Goal: Communication & Community: Answer question/provide support

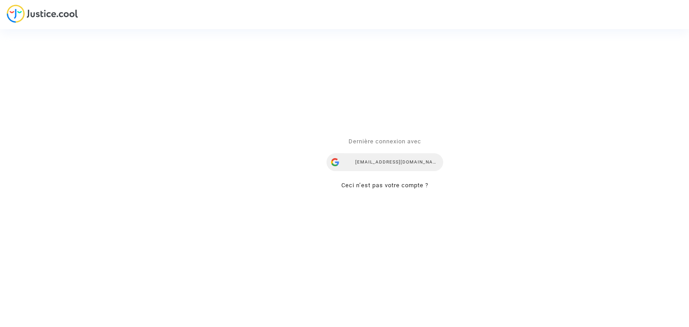
click at [388, 162] on div "[EMAIL_ADDRESS][DOMAIN_NAME]" at bounding box center [384, 163] width 117 height 18
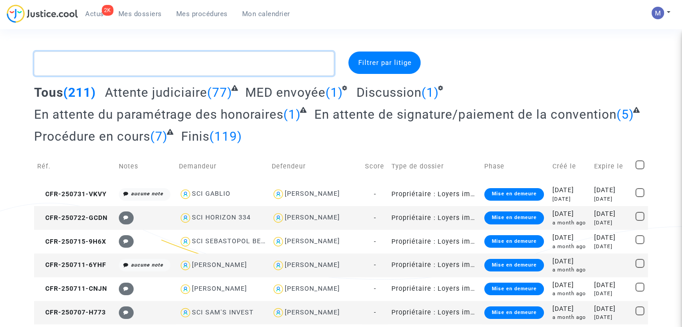
click at [117, 60] on textarea at bounding box center [184, 64] width 300 height 24
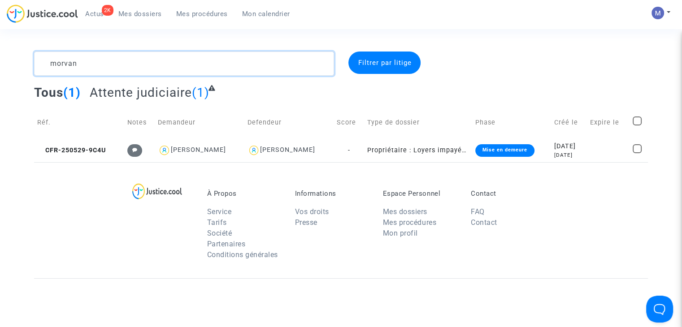
type textarea "morvan"
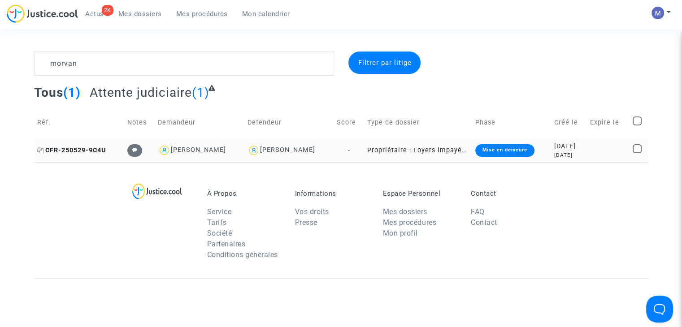
click at [95, 149] on span "CFR-250529-9C4U" at bounding box center [71, 151] width 69 height 8
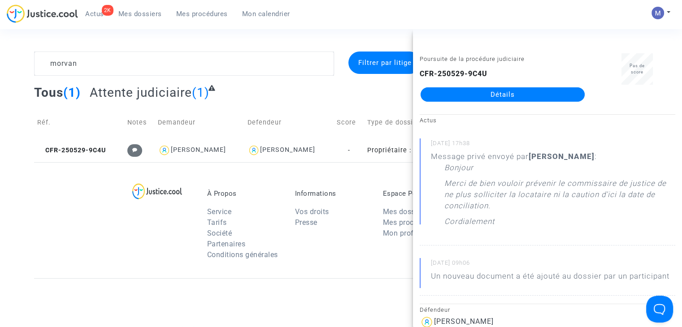
click at [506, 90] on link "Détails" at bounding box center [503, 94] width 164 height 14
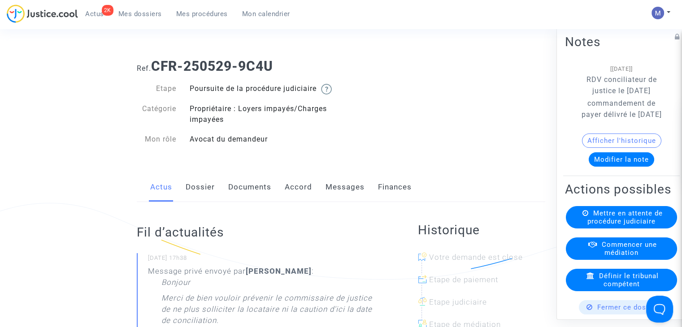
click at [615, 167] on button "Modifier la note" at bounding box center [621, 159] width 65 height 14
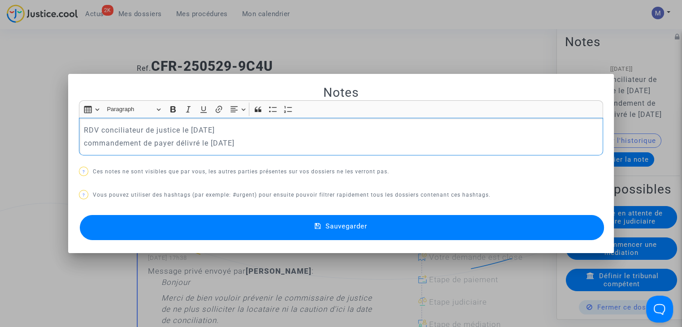
drag, startPoint x: 251, startPoint y: 142, endPoint x: 84, endPoint y: 145, distance: 166.8
click at [84, 145] on p "commandement de payer délivré le [DATE]" at bounding box center [341, 143] width 515 height 11
click at [289, 141] on p "commandement de payer délivré le [DATE]" at bounding box center [341, 143] width 515 height 11
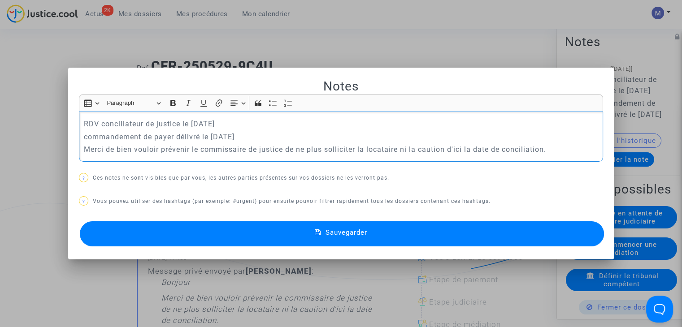
click at [84, 148] on p "Merci de bien vouloir prévenir le commissaire de justice de ne plus solliciter …" at bounding box center [341, 149] width 515 height 11
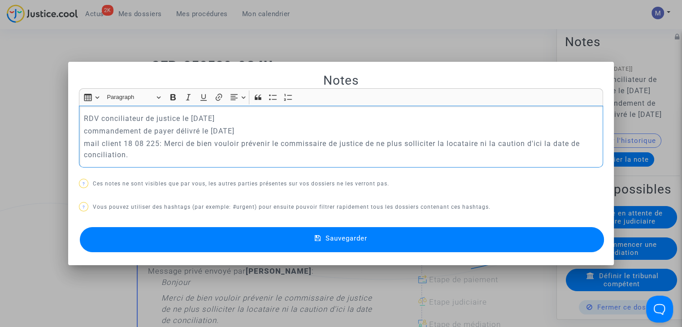
click at [147, 144] on p "mail client 18 08 225: Merci de bien vouloir prévenir le commissaire de justice…" at bounding box center [341, 149] width 515 height 22
click at [330, 240] on span "Sauvegarder" at bounding box center [347, 239] width 42 height 8
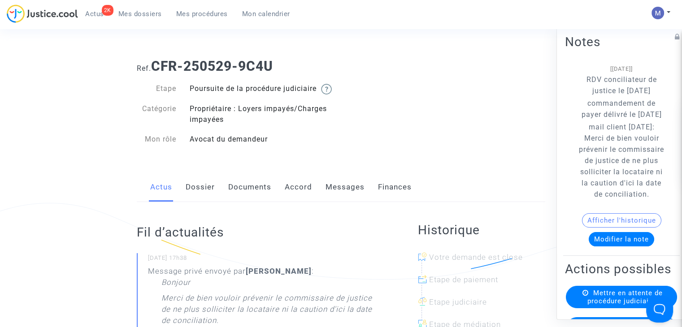
click at [339, 196] on link "Messages" at bounding box center [345, 188] width 39 height 30
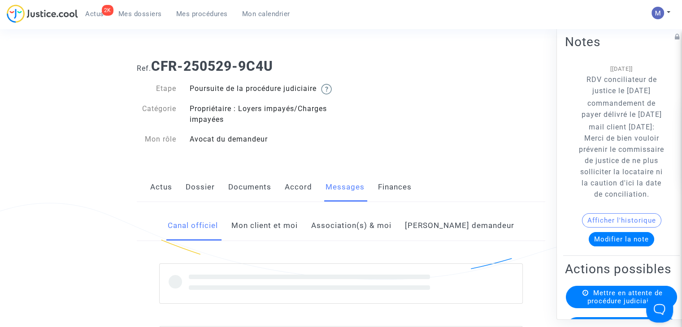
click at [287, 241] on link "Mon client et moi" at bounding box center [264, 226] width 66 height 30
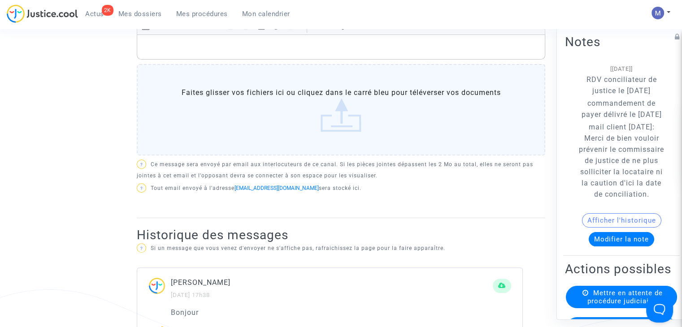
scroll to position [254, 0]
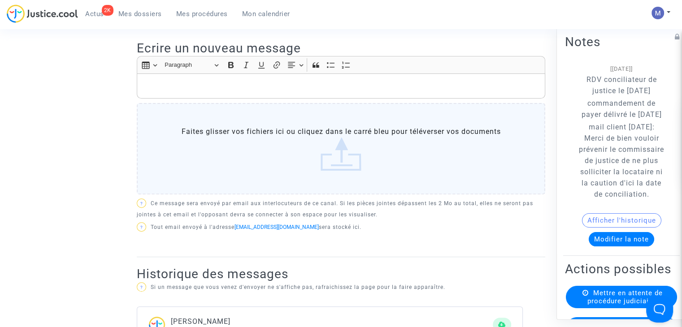
click at [202, 92] on p "Rich Text Editor, main" at bounding box center [341, 86] width 399 height 11
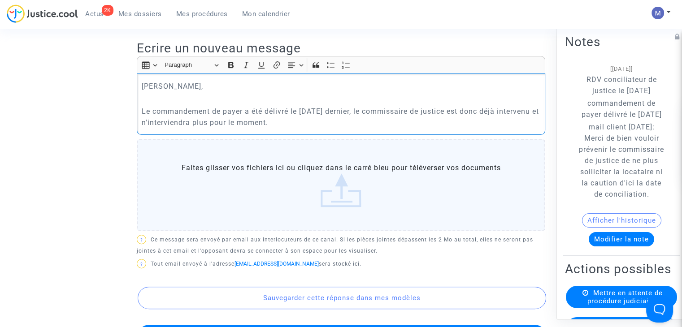
drag, startPoint x: 319, startPoint y: 134, endPoint x: 236, endPoint y: 140, distance: 83.6
click at [236, 135] on div "[PERSON_NAME], Le commandement de payer a été délivré le [DATE] dernier, le com…" at bounding box center [341, 104] width 408 height 61
click at [286, 128] on p "Le commandement de payer a été délivré le [DATE] dernier, le commissaire de jus…" at bounding box center [341, 117] width 399 height 22
drag, startPoint x: 256, startPoint y: 132, endPoint x: 329, endPoint y: 140, distance: 74.0
click at [329, 135] on div "[PERSON_NAME], Le commandement de payer a été délivré le [DATE] dernier, le com…" at bounding box center [341, 104] width 408 height 61
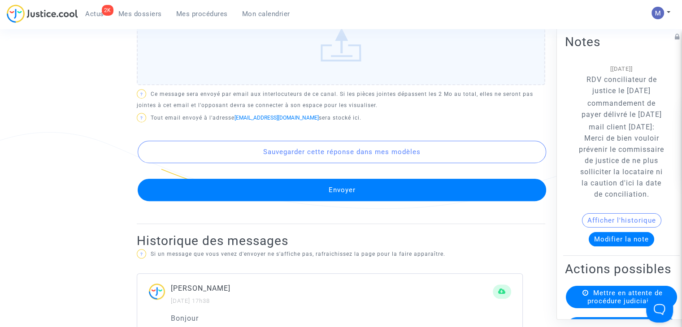
scroll to position [495, 0]
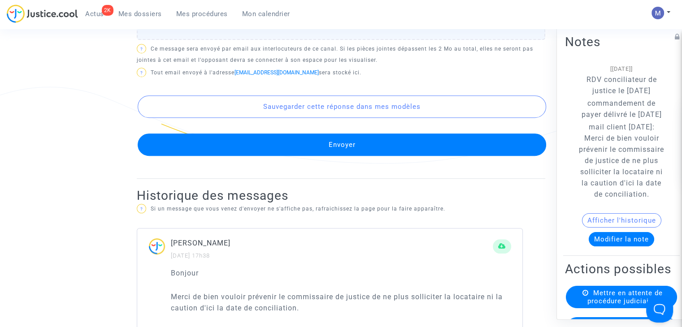
click at [364, 148] on button "Envoyer" at bounding box center [342, 145] width 408 height 22
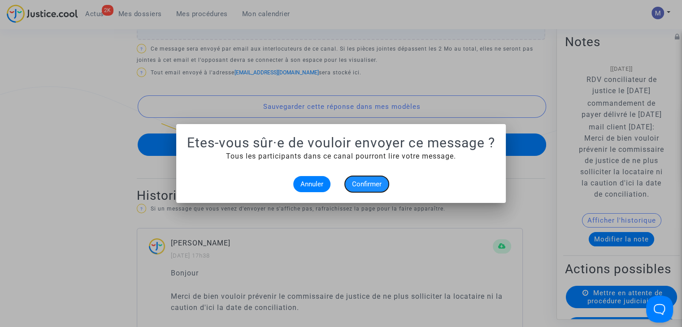
click at [364, 182] on span "Confirmer" at bounding box center [367, 184] width 30 height 8
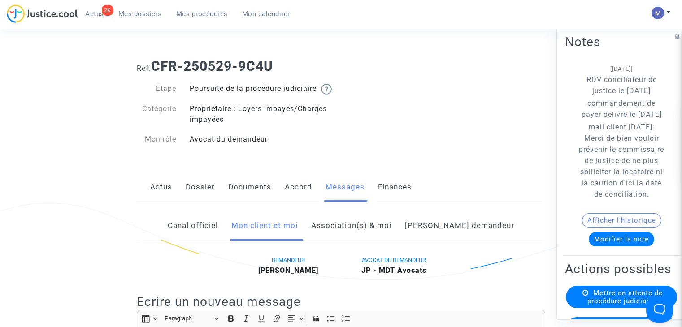
click at [140, 11] on span "Mes dossiers" at bounding box center [139, 14] width 43 height 8
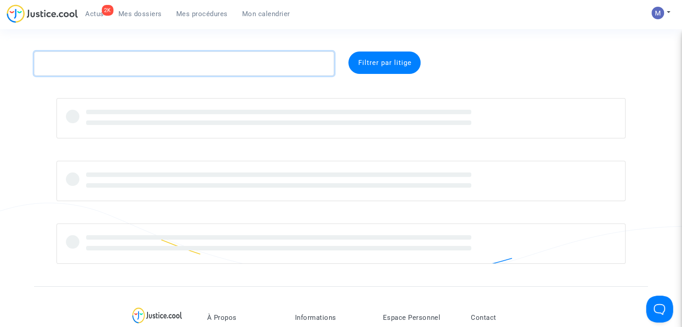
click at [113, 66] on textarea at bounding box center [184, 64] width 300 height 24
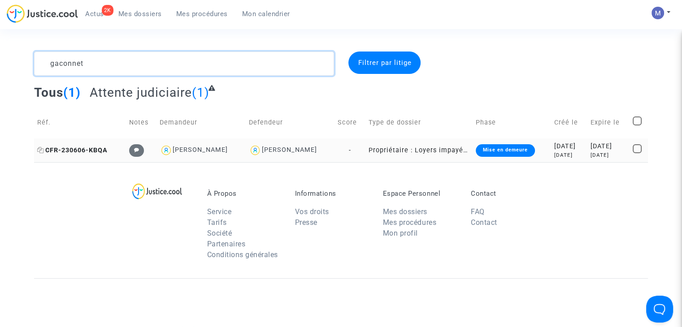
type textarea "gaconnet"
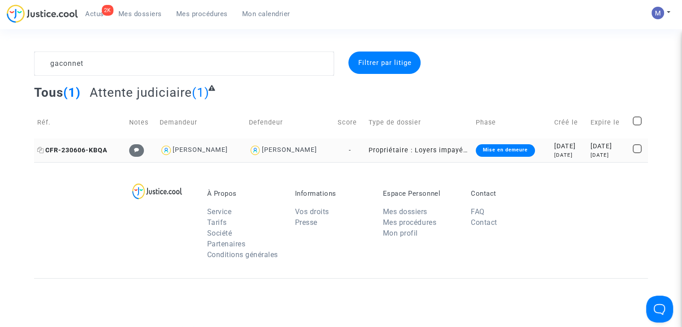
click at [87, 149] on span "CFR-230606-KBQA" at bounding box center [72, 151] width 70 height 8
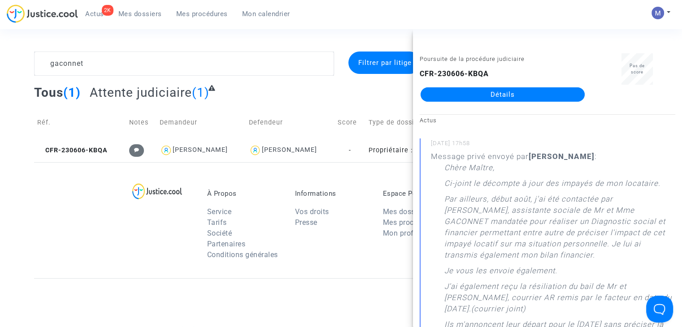
click at [478, 97] on link "Détails" at bounding box center [503, 94] width 164 height 14
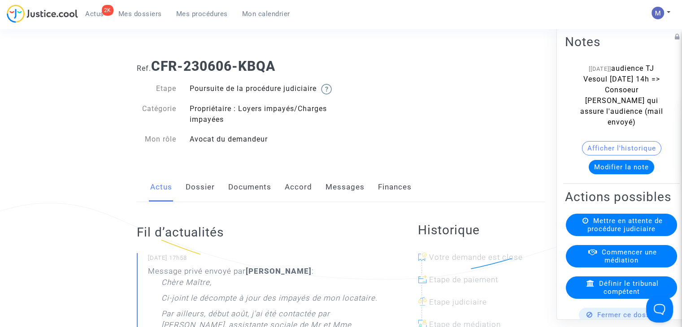
click at [258, 200] on link "Documents" at bounding box center [249, 188] width 43 height 30
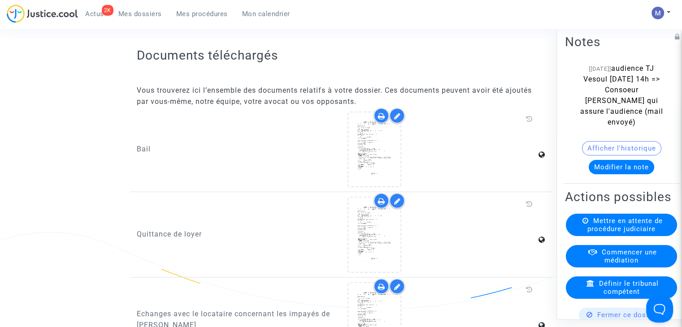
scroll to position [2243, 0]
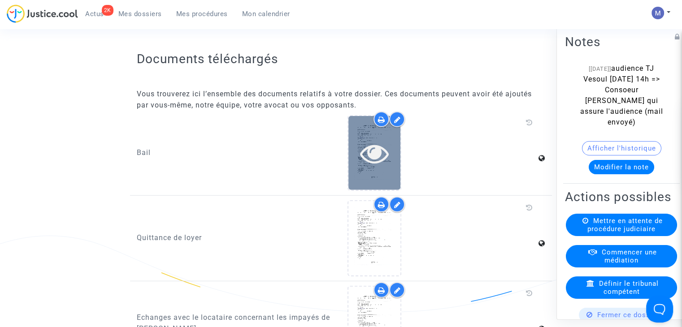
click at [376, 139] on div at bounding box center [374, 153] width 52 height 74
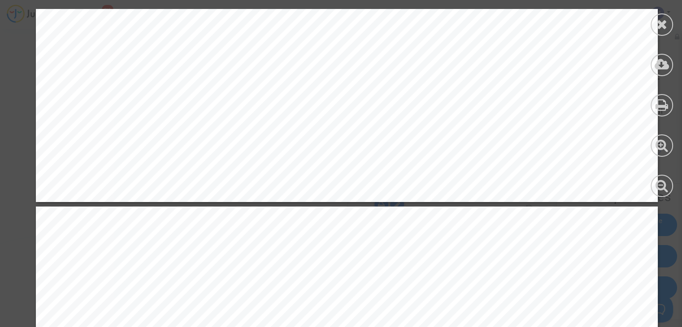
scroll to position [2242, 0]
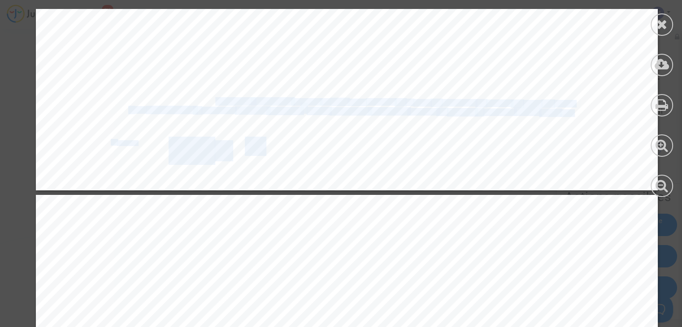
drag, startPoint x: 104, startPoint y: 92, endPoint x: 209, endPoint y: 102, distance: 105.9
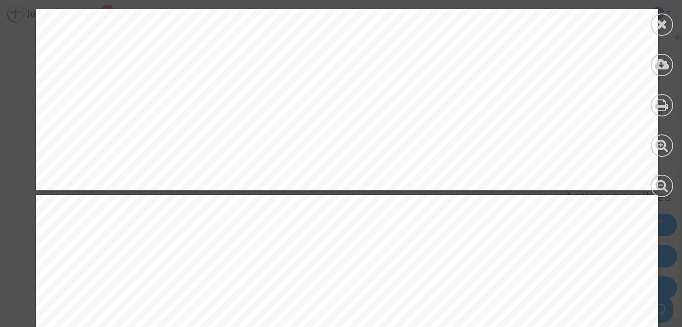
click at [216, 236] on span "obtent¡on" at bounding box center [233, 238] width 35 height 7
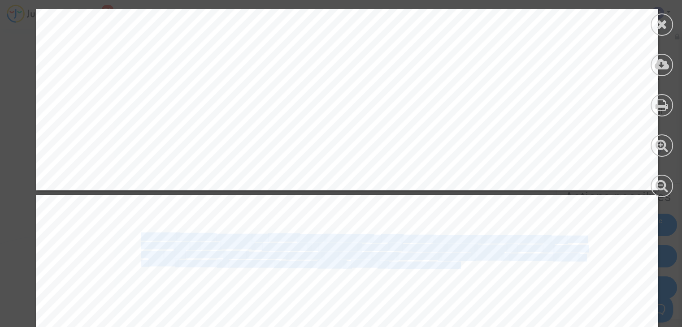
drag, startPoint x: 455, startPoint y: 267, endPoint x: 120, endPoint y: 248, distance: 335.5
copy div "situations suivantes : obtent¡on d'un premier emploi, de mutation, de perte d'e…"
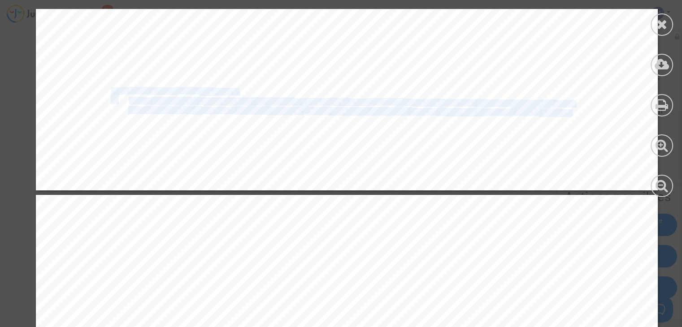
drag, startPoint x: 105, startPoint y: 91, endPoint x: 564, endPoint y: 114, distance: 459.3
copy div "Le présent contrat pourra être résilié : - Par le LOCATAIRE à tout moment, moye…"
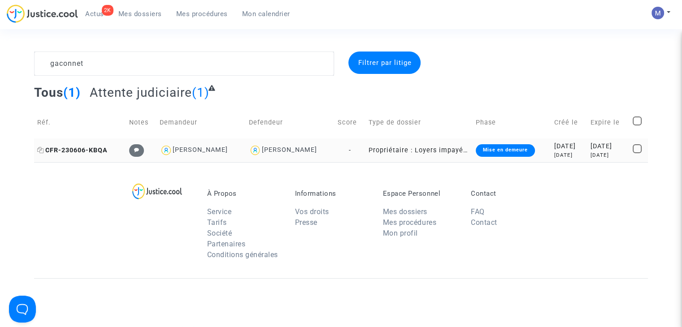
type textarea "gaconnet"
click at [102, 149] on span "CFR-230606-KBQA" at bounding box center [72, 151] width 70 height 8
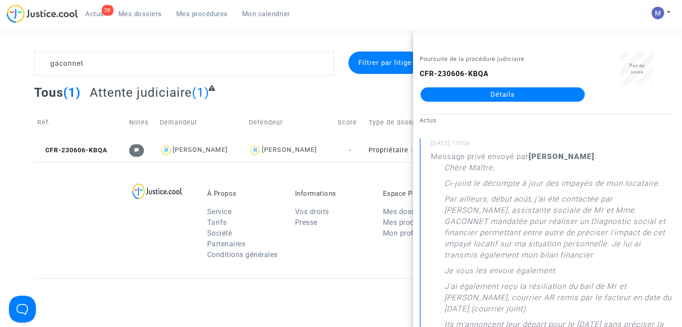
click at [513, 96] on link "Détails" at bounding box center [503, 94] width 164 height 14
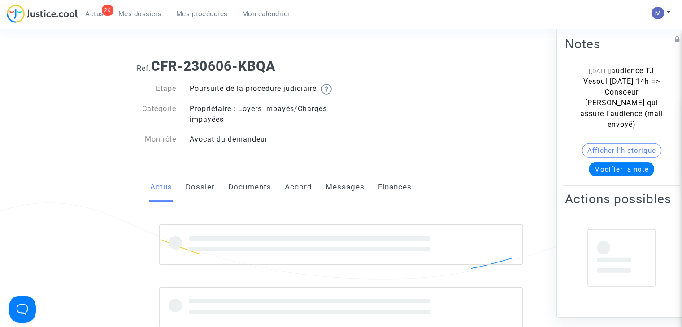
click at [341, 195] on link "Messages" at bounding box center [345, 188] width 39 height 30
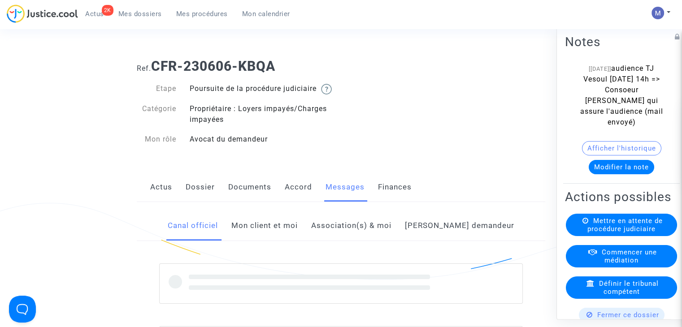
click at [268, 232] on link "Mon client et moi" at bounding box center [264, 226] width 66 height 30
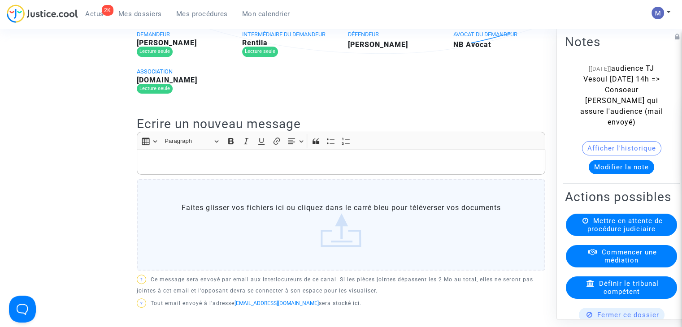
scroll to position [234, 0]
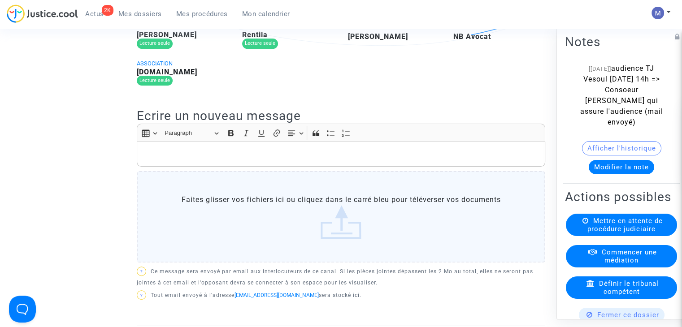
click at [232, 160] on p "Rich Text Editor, main" at bounding box center [341, 153] width 399 height 11
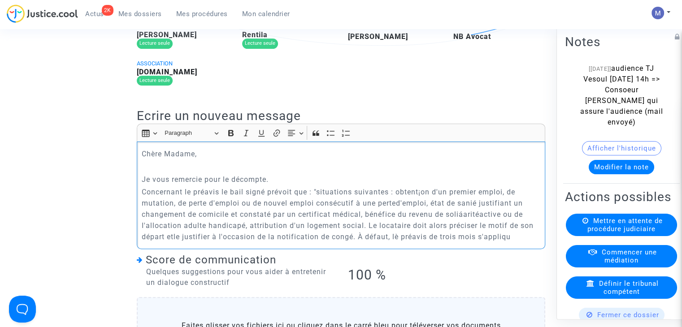
click at [317, 209] on p "Concernant le préavis le bail signé prévoit que : "situations suivantes : obten…" at bounding box center [341, 215] width 399 height 56
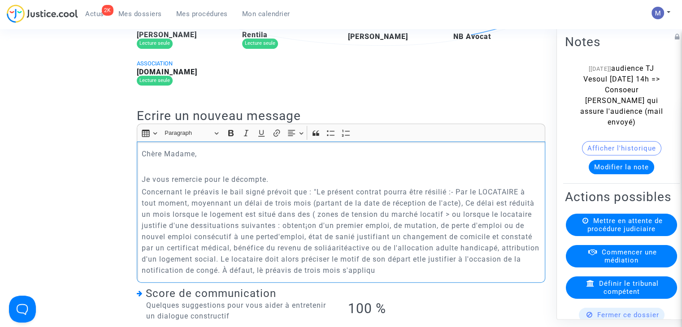
click at [456, 212] on p "Concernant le préavis le bail signé prévoit que : "Le présent contrat pourra êt…" at bounding box center [341, 232] width 399 height 90
click at [438, 276] on p "Concernant le préavis le bail signé prévoit que : "Le présent contrat pourra êt…" at bounding box center [341, 232] width 399 height 90
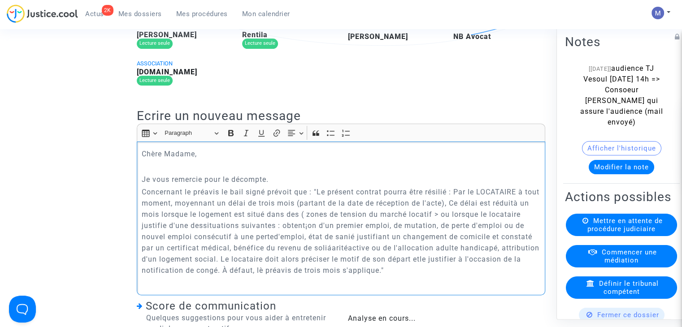
scroll to position [235, 0]
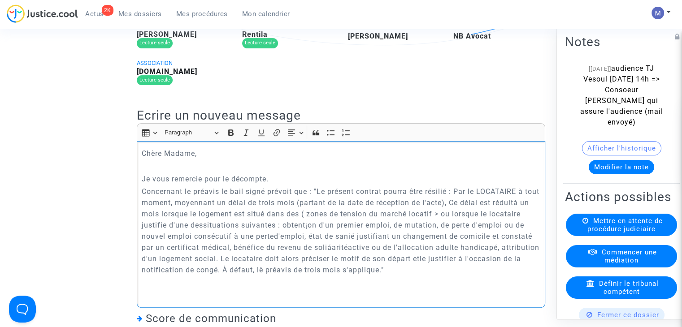
click at [273, 253] on p "Concernant le préavis le bail signé prévoit que : "Le présent contrat pourra êt…" at bounding box center [341, 231] width 399 height 90
click at [309, 243] on p "Concernant le préavis le bail signé prévoit que : "Le présent contrat pourra êt…" at bounding box center [341, 231] width 399 height 90
click at [203, 242] on p "Concernant le préavis le bail signé prévoit que : "Le présent contrat pourra êt…" at bounding box center [341, 231] width 399 height 90
click at [348, 264] on p "Concernant le préavis le bail signé prévoit que : "Le présent contrat pourra êt…" at bounding box center [341, 231] width 399 height 90
click at [418, 267] on p "Concernant le préavis le bail signé prévoit que : "Le présent contrat pourra êt…" at bounding box center [341, 231] width 399 height 90
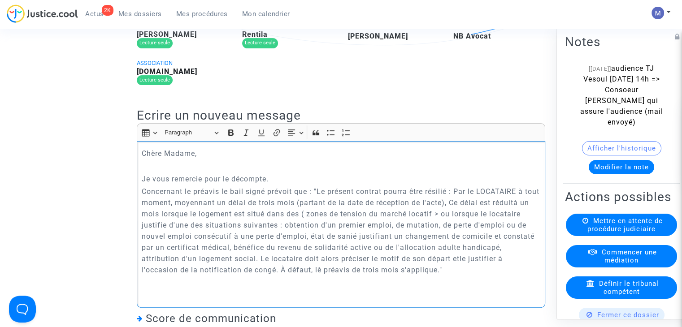
click at [468, 256] on p "Concernant le préavis le bail signé prévoit que : "Le présent contrat pourra êt…" at bounding box center [341, 231] width 399 height 90
click at [353, 253] on p "Concernant le préavis le bail signé prévoit que : "Le présent contrat pourra êt…" at bounding box center [341, 231] width 399 height 90
click at [452, 221] on p "Concernant le préavis le bail signé prévoit que : "Le présent contrat pourra êt…" at bounding box center [341, 231] width 399 height 90
drag, startPoint x: 452, startPoint y: 221, endPoint x: 386, endPoint y: 218, distance: 66.9
click at [386, 218] on p "Concernant le préavis le bail signé prévoit que : "Le présent contrat pourra êt…" at bounding box center [341, 231] width 399 height 90
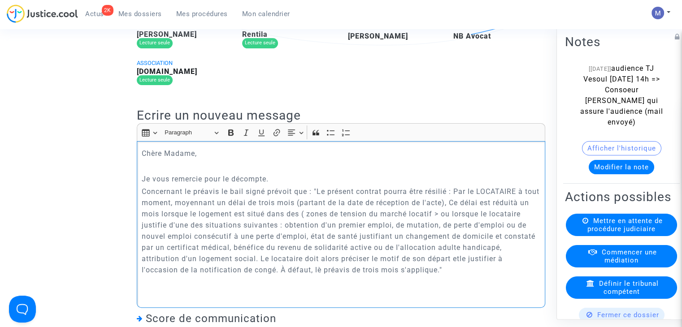
click at [533, 222] on p "Concernant le préavis le bail signé prévoit que : "Le présent contrat pourra êt…" at bounding box center [341, 231] width 399 height 90
click at [463, 276] on p "Concernant le préavis le bail signé prévoit que : "Le présent contrat pourra êt…" at bounding box center [341, 231] width 399 height 90
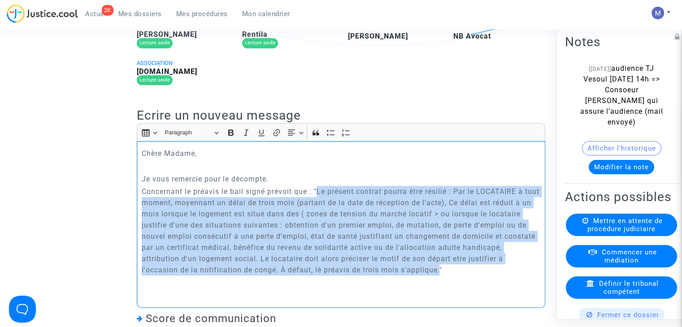
drag, startPoint x: 318, startPoint y: 206, endPoint x: 440, endPoint y: 285, distance: 145.3
click at [440, 276] on p "Concernant le préavis le bail signé prévoit que : "Le présent contrat pourra êt…" at bounding box center [341, 231] width 399 height 90
click at [246, 137] on icon "Editor toolbar" at bounding box center [246, 132] width 9 height 9
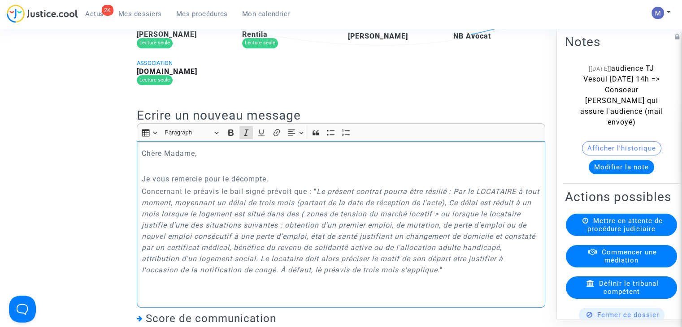
click at [444, 228] on icon "Le présent contrat pourra être résilié : Par le LOCATAIRE à tout moment, moyenn…" at bounding box center [341, 230] width 398 height 87
click at [452, 230] on icon "Le présent contrat pourra être résilié : Par le LOCATAIRE à tout moment, moyenn…" at bounding box center [341, 230] width 398 height 87
click at [470, 274] on icon "Le présent contrat pourra être résilié : Par le LOCATAIRE à tout moment, moyenn…" at bounding box center [341, 230] width 398 height 87
click at [156, 274] on icon "Le présent contrat pourra être résilié : Par le LOCATAIRE à tout moment, moyenn…" at bounding box center [341, 230] width 398 height 87
click at [321, 274] on icon "Le présent contrat pourra être résilié : Par le LOCATAIRE à tout moment, moyenn…" at bounding box center [341, 230] width 398 height 87
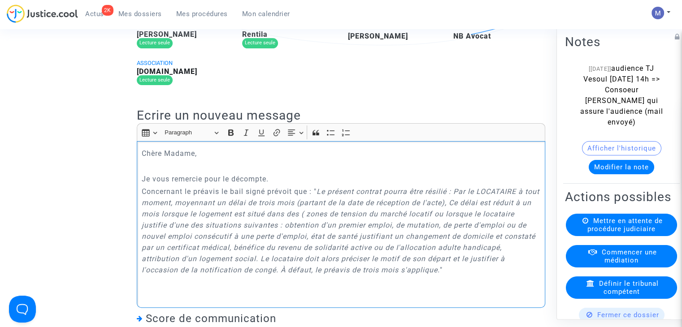
click at [458, 276] on p "Concernant le préavis le bail signé prévoit que : " Le présent contrat pourra ê…" at bounding box center [341, 231] width 399 height 90
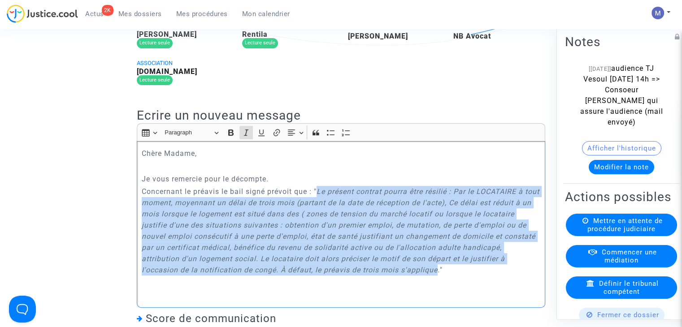
drag, startPoint x: 438, startPoint y: 287, endPoint x: 319, endPoint y: 205, distance: 144.7
click at [319, 205] on icon "Le présent contrat pourra être résilié : Par le LOCATAIRE à tout moment, moyenn…" at bounding box center [341, 230] width 398 height 87
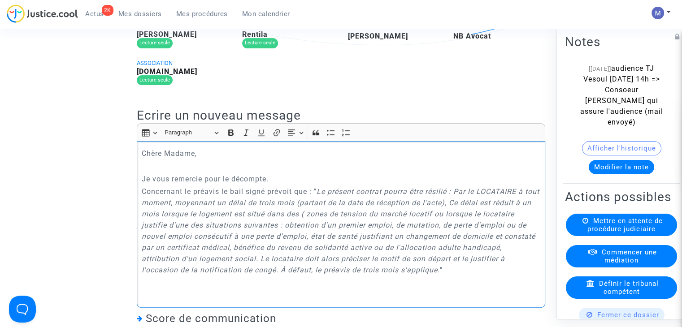
click at [475, 276] on p "Concernant le préavis le bail signé prévoit que : " Le présent contrat pourra ê…" at bounding box center [341, 231] width 399 height 90
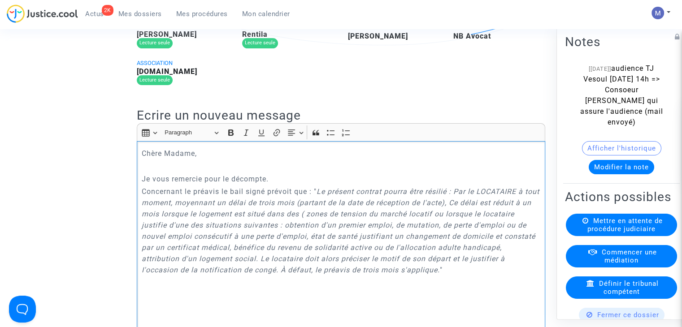
click at [268, 185] on p "Je vous remercie pour le décompte." at bounding box center [341, 179] width 399 height 11
click at [323, 185] on p "Je vous remercie pour le décompte à jour." at bounding box center [341, 179] width 399 height 11
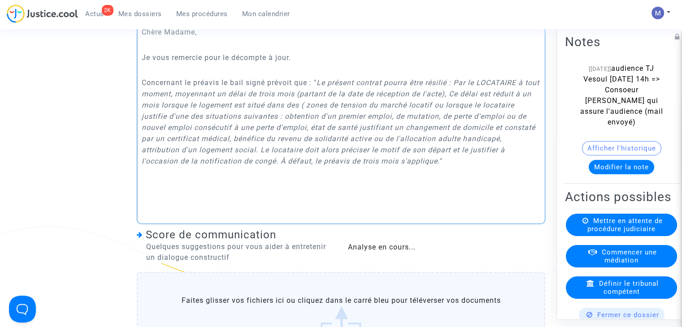
scroll to position [359, 0]
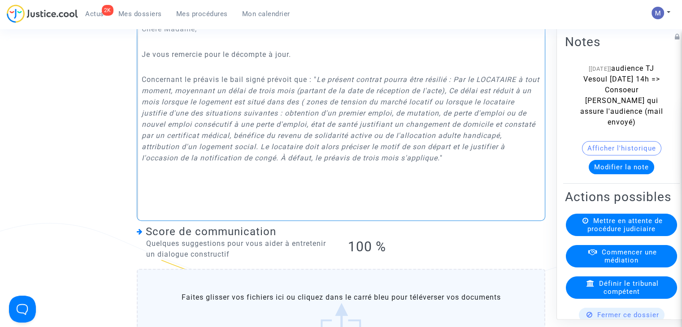
click at [407, 189] on p "Rich Text Editor, main" at bounding box center [341, 183] width 399 height 11
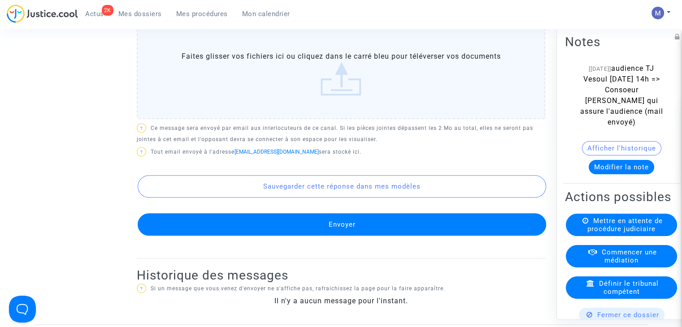
scroll to position [626, 0]
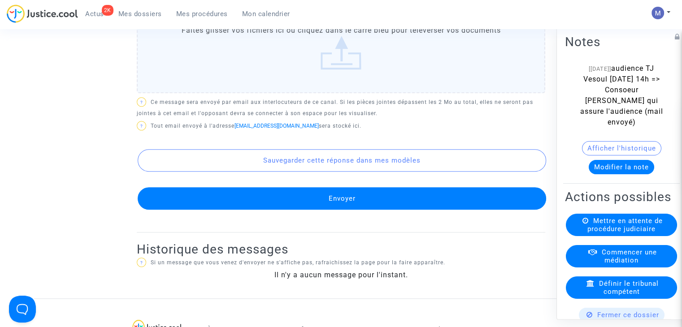
click at [337, 210] on button "Envoyer" at bounding box center [342, 198] width 408 height 22
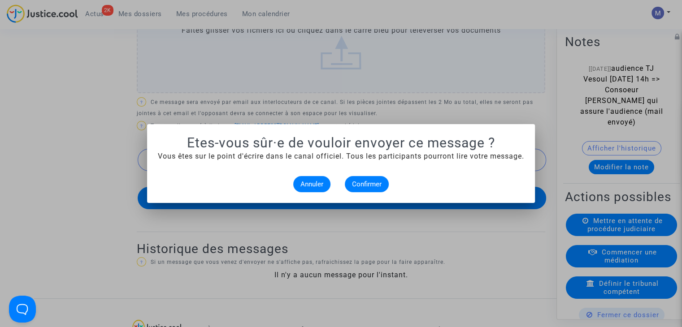
scroll to position [0, 0]
click at [302, 178] on button "Annuler" at bounding box center [311, 184] width 37 height 16
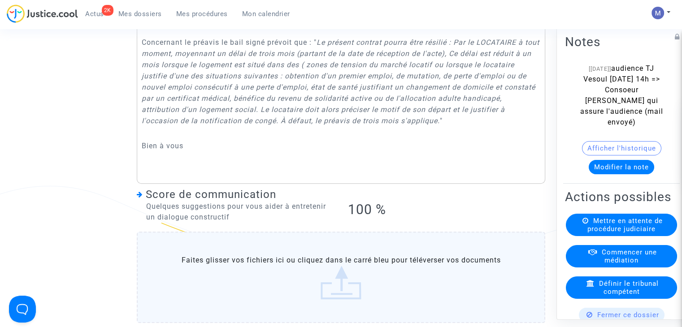
scroll to position [395, 0]
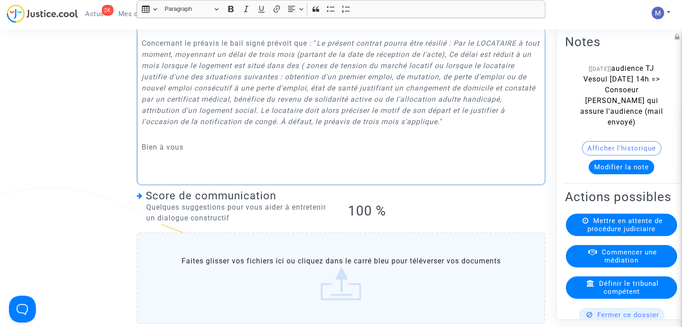
drag, startPoint x: 192, startPoint y: 163, endPoint x: 102, endPoint y: 34, distance: 157.8
drag, startPoint x: 102, startPoint y: 34, endPoint x: 287, endPoint y: 151, distance: 219.1
click at [287, 140] on p "Rich Text Editor, main" at bounding box center [341, 134] width 399 height 11
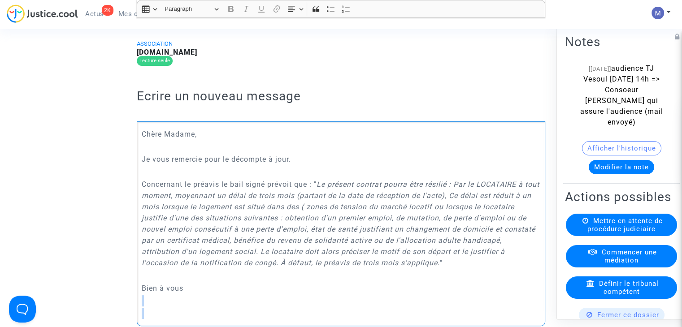
scroll to position [558, 0]
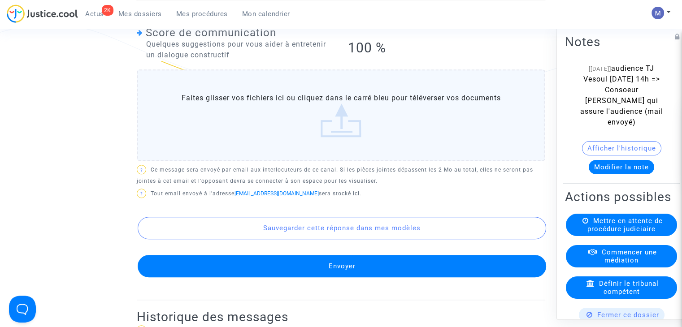
drag, startPoint x: 217, startPoint y: 168, endPoint x: 158, endPoint y: 182, distance: 61.0
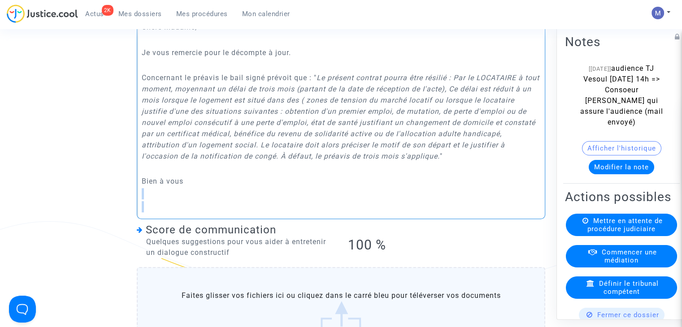
scroll to position [346, 0]
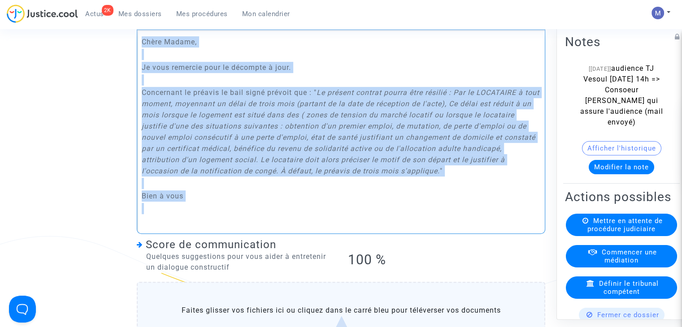
drag, startPoint x: 142, startPoint y: 58, endPoint x: 211, endPoint y: 232, distance: 186.8
click at [211, 232] on div "Chère Madame, Je vous remercie pour le décompte à jour. Concernant le préavis l…" at bounding box center [341, 132] width 408 height 204
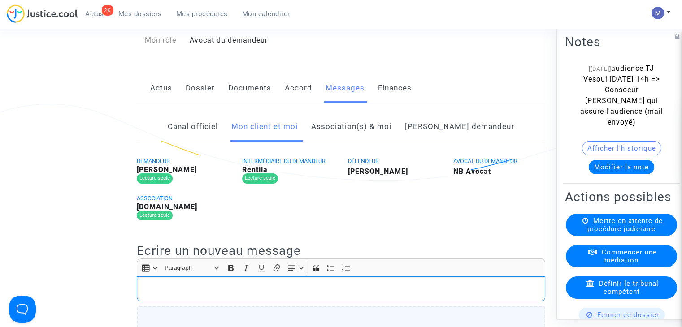
scroll to position [87, 0]
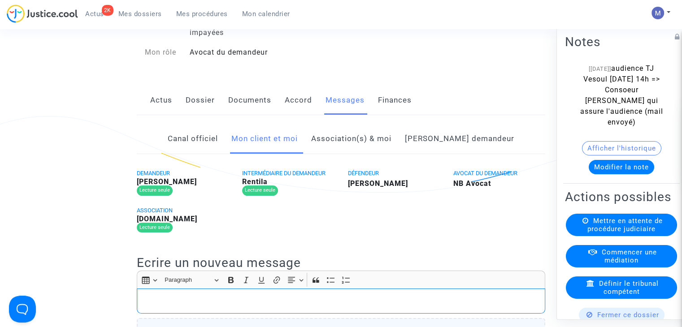
click at [218, 152] on link "Canal officiel" at bounding box center [193, 139] width 50 height 30
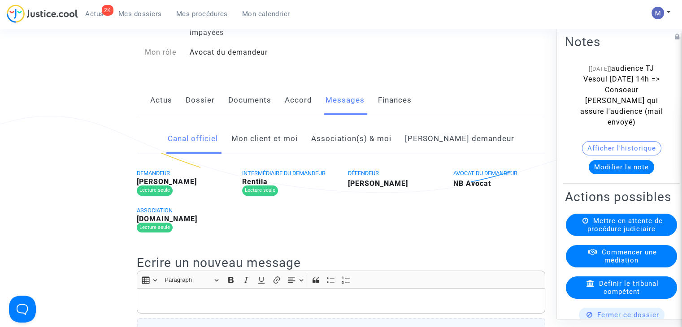
click at [271, 150] on link "Mon client et moi" at bounding box center [264, 139] width 66 height 30
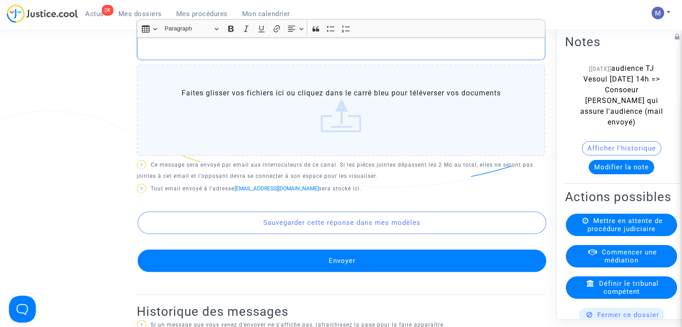
scroll to position [559, 0]
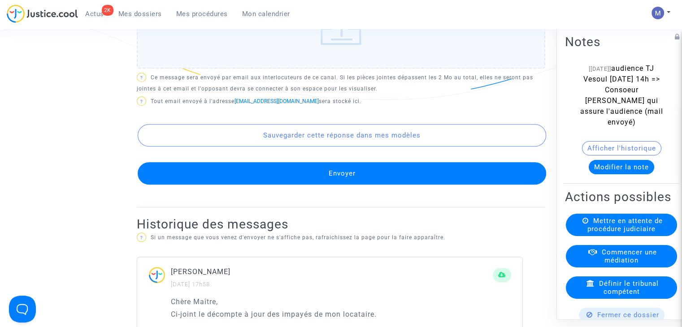
click at [361, 185] on button "Envoyer" at bounding box center [342, 173] width 408 height 22
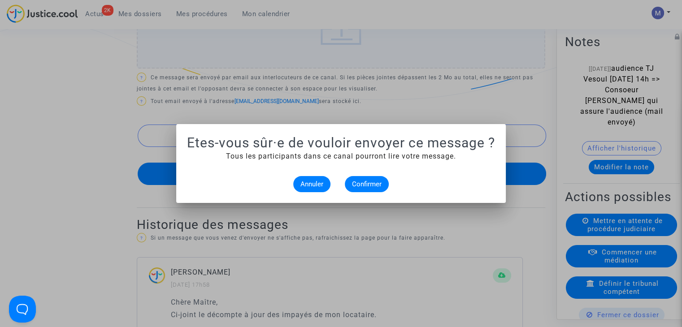
scroll to position [0, 0]
click at [363, 186] on span "Confirmer" at bounding box center [367, 184] width 30 height 8
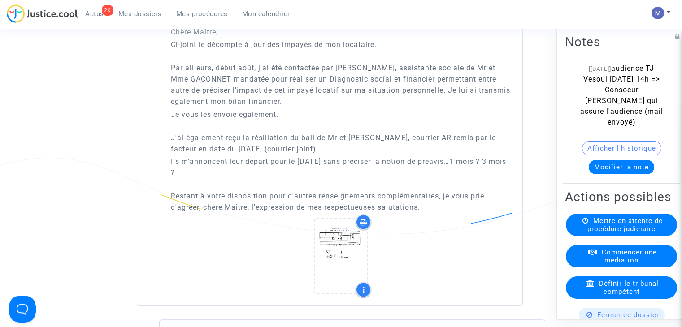
scroll to position [830, 0]
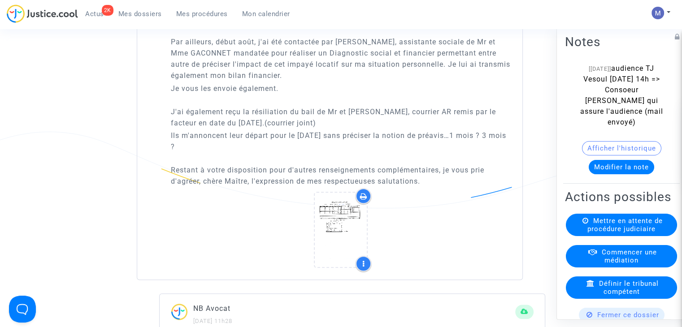
drag, startPoint x: 170, startPoint y: 61, endPoint x: 253, endPoint y: 167, distance: 134.8
click at [253, 167] on div "Chère Maître, Ci-joint le décompte à jour des impayés de mon locataire. Par ail…" at bounding box center [341, 93] width 340 height 187
copy div "Par ailleurs, début août, j'ai été contactée par madame DUVERNOIS, assistante s…"
click at [126, 13] on span "Mes dossiers" at bounding box center [139, 14] width 43 height 8
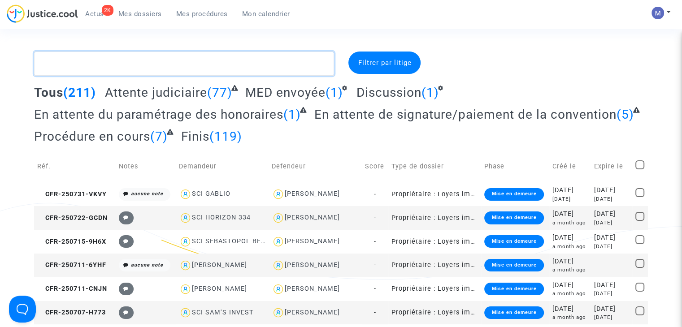
click at [178, 62] on textarea at bounding box center [184, 64] width 300 height 24
paste textarea "CFR-250522-6DUD"
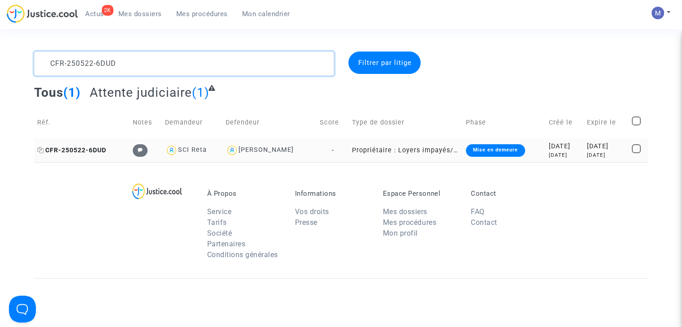
type textarea "CFR-250522-6DUD"
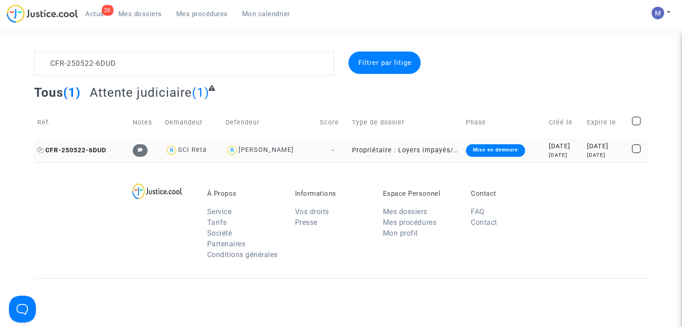
click at [92, 151] on span "CFR-250522-6DUD" at bounding box center [71, 151] width 69 height 8
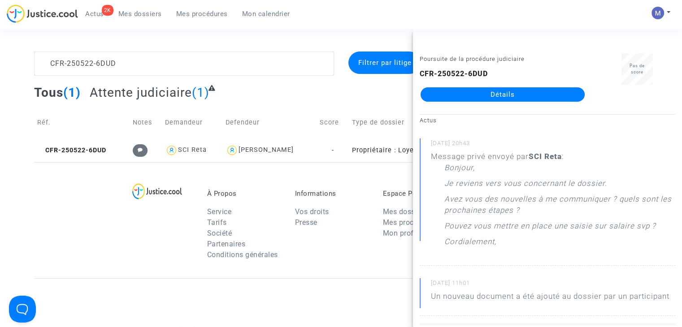
click at [492, 89] on link "Détails" at bounding box center [503, 94] width 164 height 14
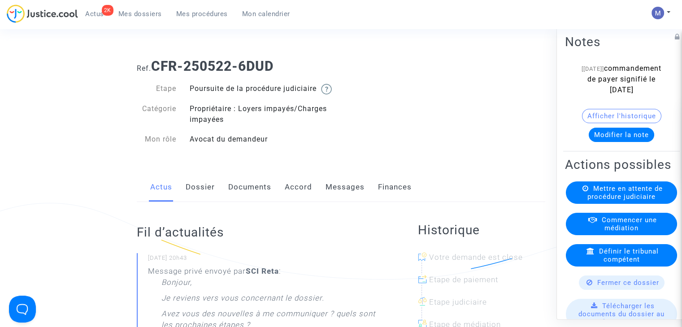
click at [253, 196] on link "Documents" at bounding box center [249, 188] width 43 height 30
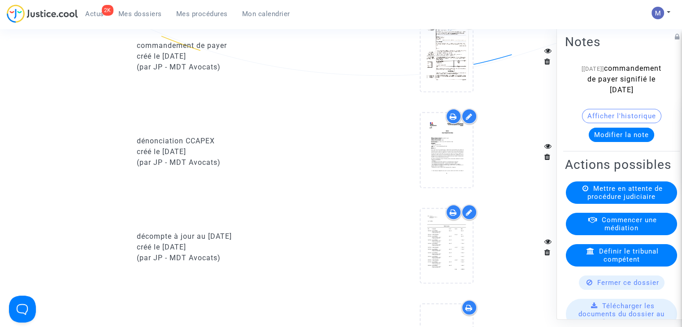
scroll to position [960, 0]
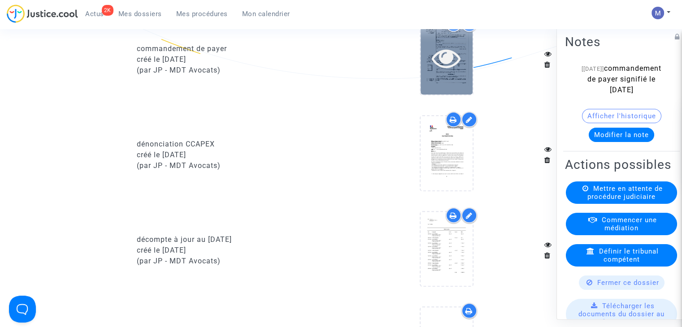
click at [443, 63] on icon at bounding box center [446, 57] width 29 height 29
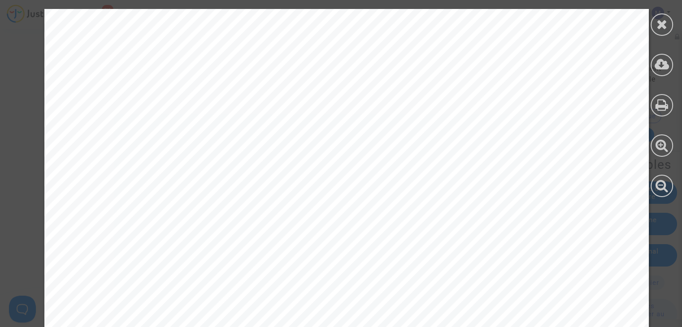
scroll to position [1067, 0]
click at [667, 24] on icon at bounding box center [661, 23] width 11 height 13
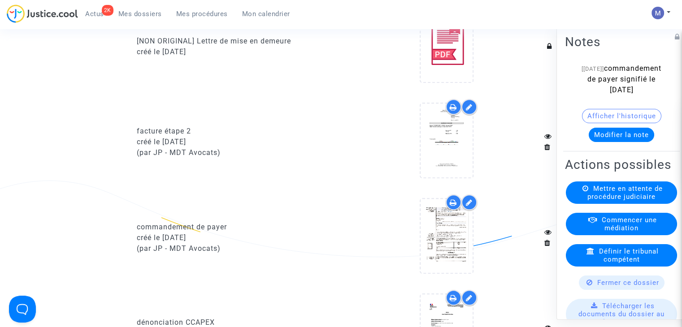
scroll to position [44, 0]
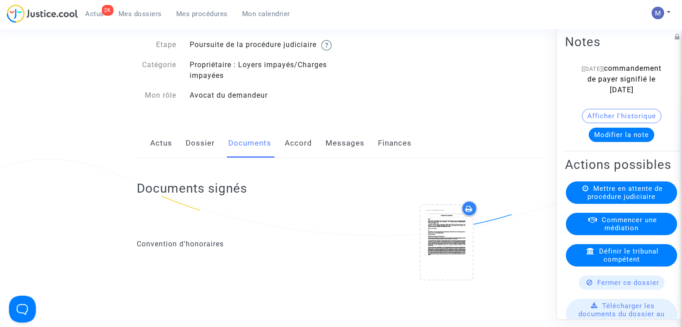
click at [337, 148] on link "Messages" at bounding box center [345, 144] width 39 height 30
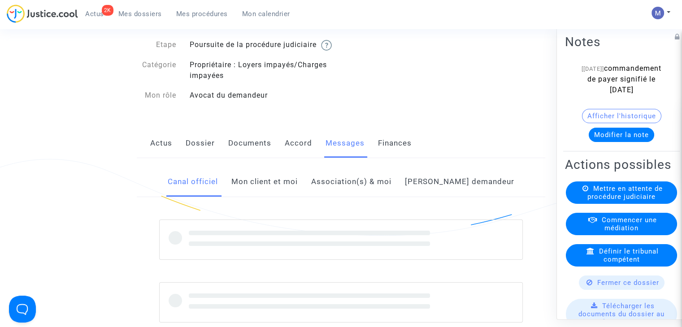
click at [272, 197] on link "Mon client et moi" at bounding box center [264, 182] width 66 height 30
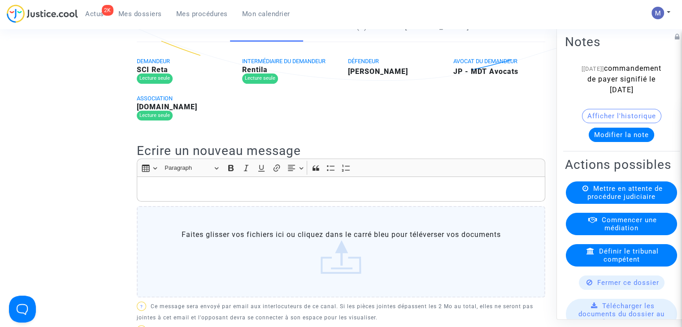
scroll to position [236, 0]
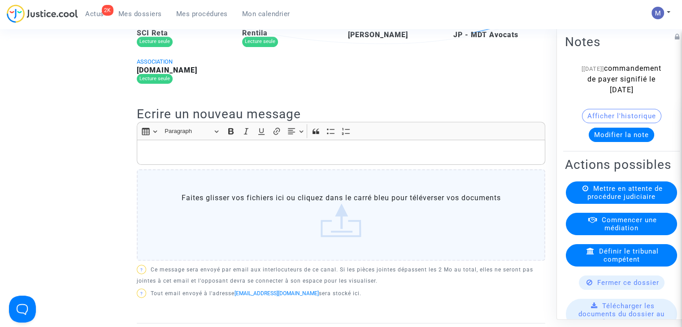
click at [195, 158] on p "Rich Text Editor, main" at bounding box center [341, 152] width 399 height 11
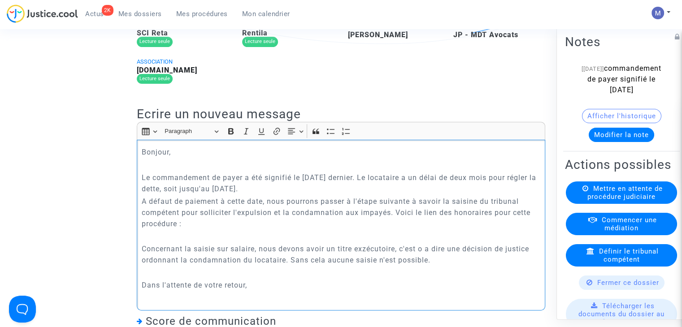
scroll to position [244, 0]
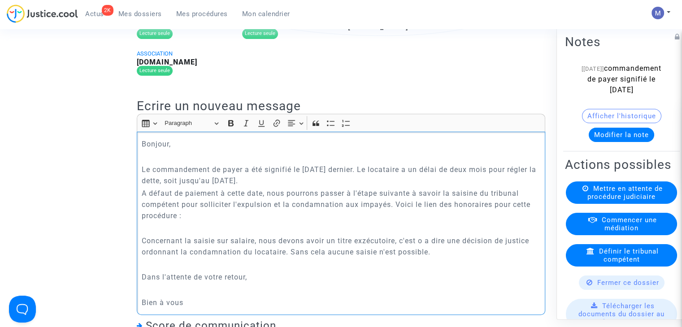
click at [371, 250] on p "Concernant la saisie sur salaire, nous devons avoir un titre exzécutoire, c'est…" at bounding box center [341, 246] width 399 height 22
click at [151, 222] on p "A défaut de paiement à cette date, nous pourrons passer à l'étape suivante à sa…" at bounding box center [341, 205] width 399 height 34
click at [148, 234] on p "Rich Text Editor, main" at bounding box center [341, 228] width 399 height 11
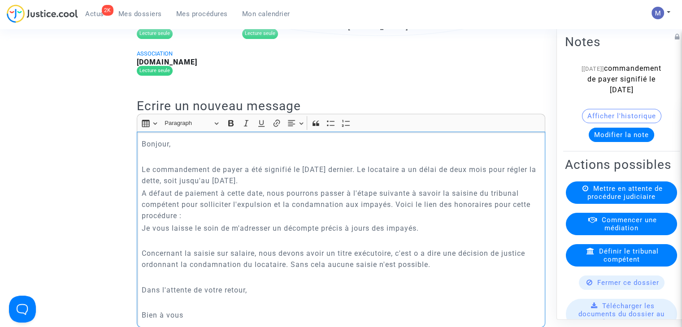
click at [219, 222] on p "A défaut de paiement à cette date, nous pourrons passer à l'étape suivante à sa…" at bounding box center [341, 205] width 399 height 34
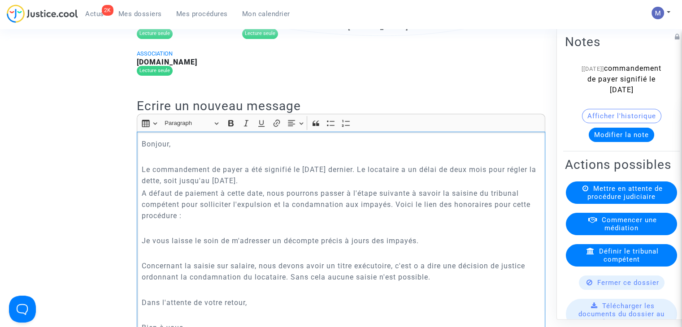
click at [269, 186] on p "Le commandement de payer a été signifié le 20 juin dernier. Le locataire a un d…" at bounding box center [341, 175] width 399 height 22
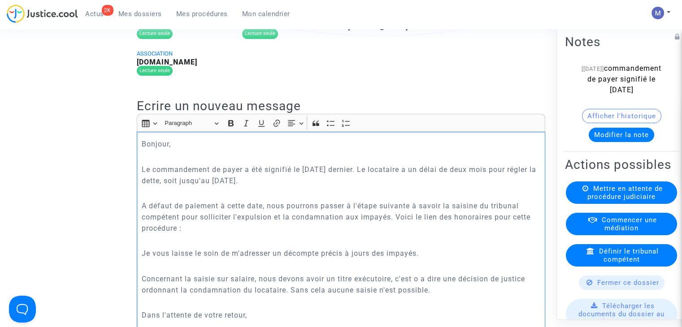
click at [201, 234] on p "A défaut de paiement à cette date, nous pourrons passer à l'étape suivante à sa…" at bounding box center [341, 217] width 399 height 34
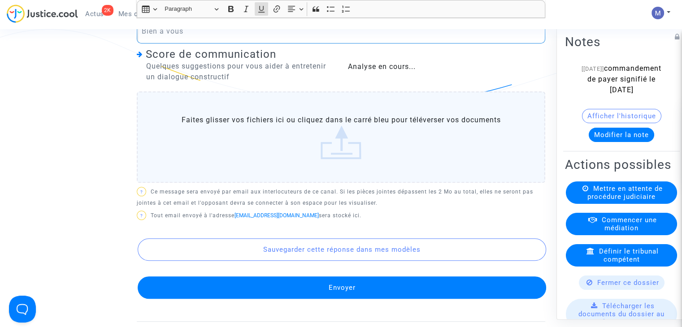
scroll to position [560, 0]
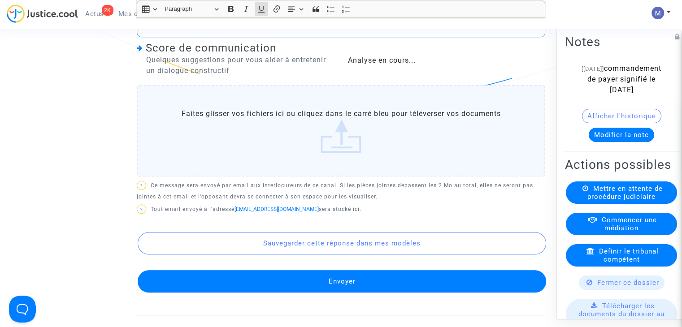
click at [357, 285] on div "DEMANDEUR SCI Reta Lecture seule INTERMÉDIAIRE DU DEMANDEUR Rentila Lecture seu…" at bounding box center [341, 5] width 408 height 621
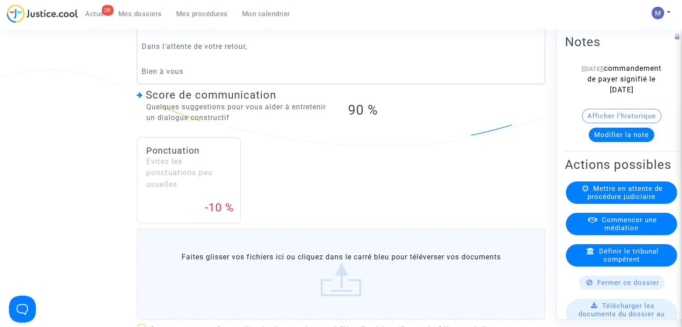
scroll to position [674, 0]
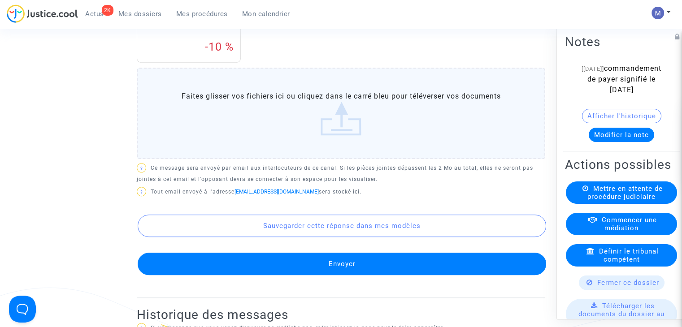
click at [335, 271] on button "Envoyer" at bounding box center [342, 264] width 408 height 22
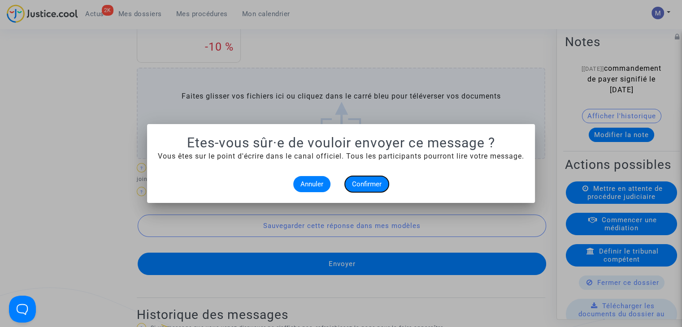
drag, startPoint x: 365, startPoint y: 180, endPoint x: 305, endPoint y: 182, distance: 59.7
click at [305, 182] on div "Annuler Confirmer" at bounding box center [341, 184] width 366 height 16
click at [305, 182] on span "Annuler" at bounding box center [311, 184] width 23 height 8
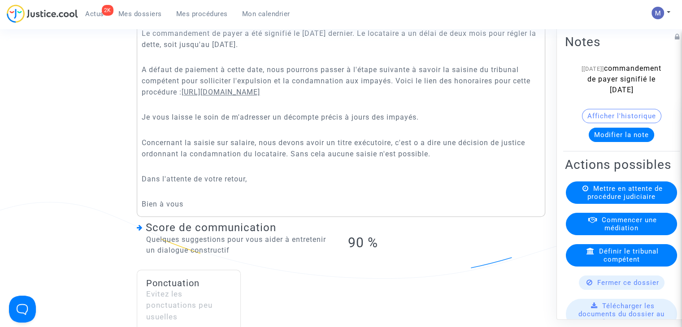
scroll to position [355, 0]
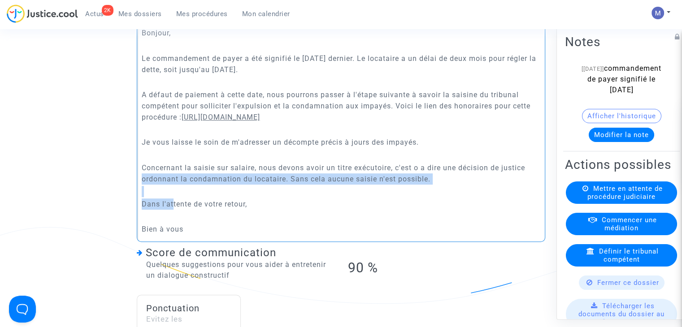
drag, startPoint x: 174, startPoint y: 217, endPoint x: 131, endPoint y: 189, distance: 50.7
click at [131, 189] on div "Canal officiel Mon client et moi Association(s) & moi Côté demandeur DEMANDEUR …" at bounding box center [341, 265] width 422 height 818
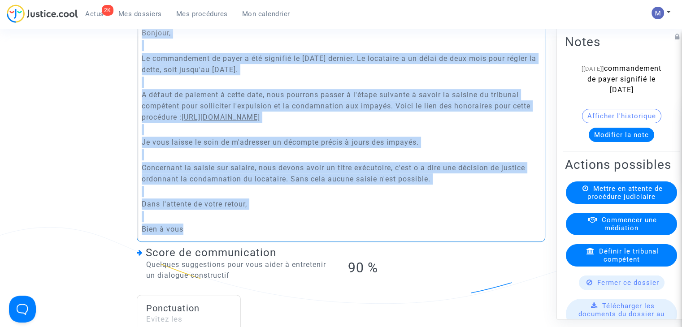
drag, startPoint x: 187, startPoint y: 241, endPoint x: 139, endPoint y: 33, distance: 213.4
click at [139, 33] on div "Bonjour, Le commandement de payer a été signifié le 20 juin dernier. Le locatai…" at bounding box center [341, 132] width 408 height 222
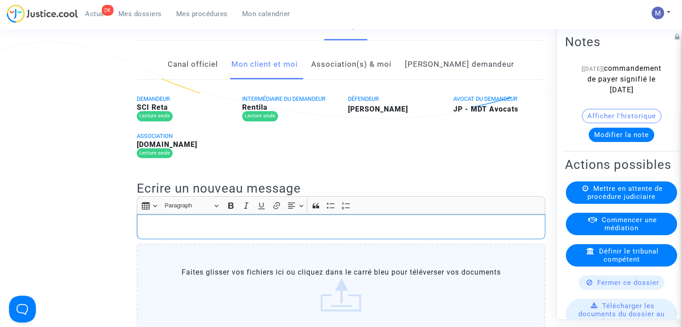
scroll to position [38, 0]
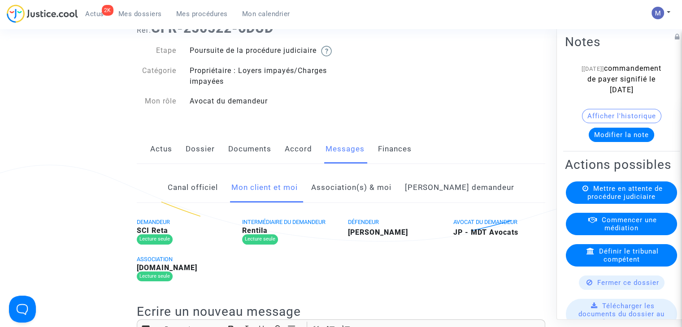
click at [352, 195] on link "Association(s) & moi" at bounding box center [351, 188] width 80 height 30
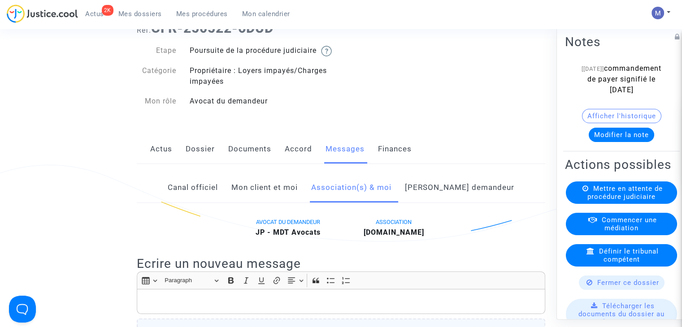
click at [273, 200] on link "Mon client et moi" at bounding box center [264, 188] width 66 height 30
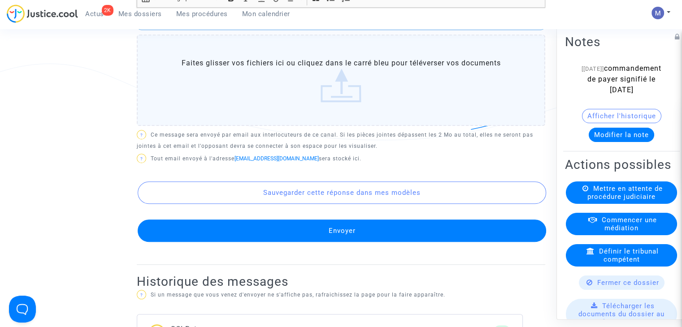
scroll to position [532, 0]
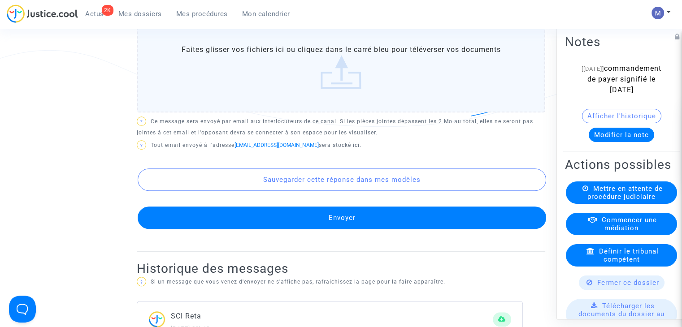
click at [376, 229] on button "Envoyer" at bounding box center [342, 218] width 408 height 22
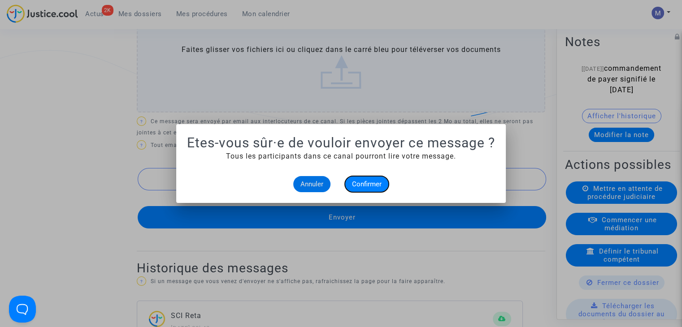
click at [365, 179] on button "Confirmer" at bounding box center [367, 184] width 44 height 16
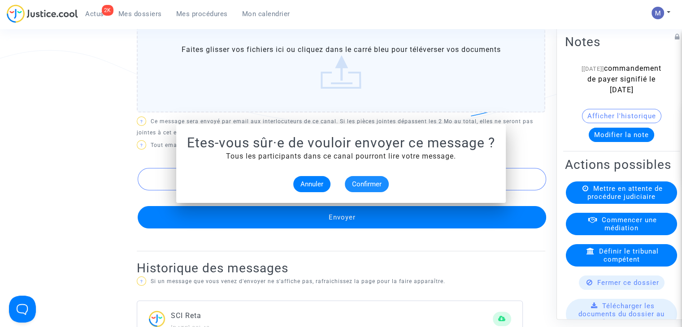
scroll to position [532, 0]
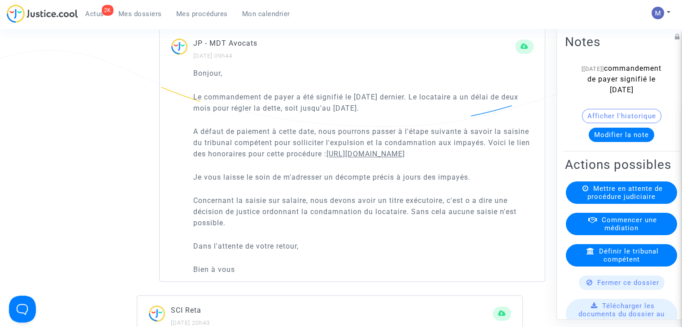
click at [605, 142] on button "Modifier la note" at bounding box center [621, 135] width 65 height 14
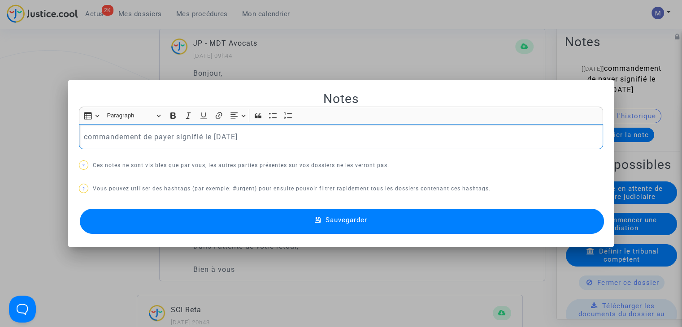
click at [255, 133] on p "commandement de payer signifié le 20 06 2025" at bounding box center [341, 136] width 515 height 11
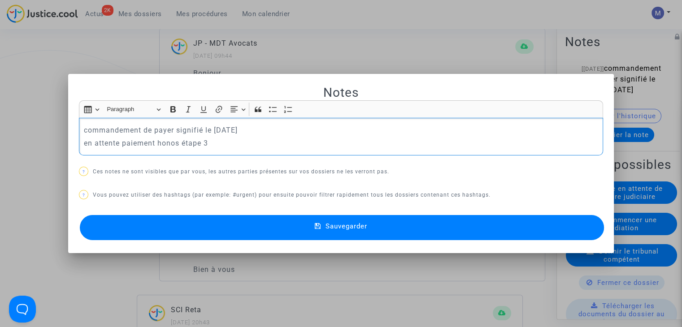
click at [351, 217] on button "Sauvegarder" at bounding box center [342, 227] width 524 height 25
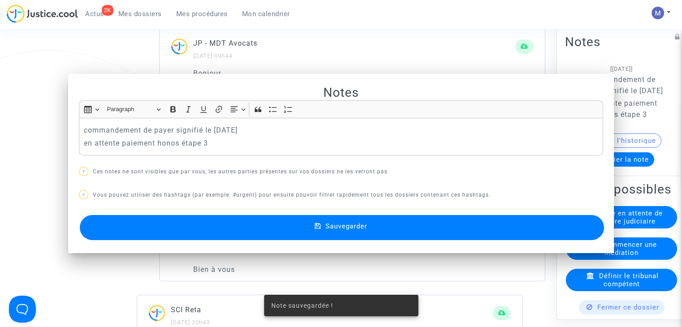
scroll to position [532, 0]
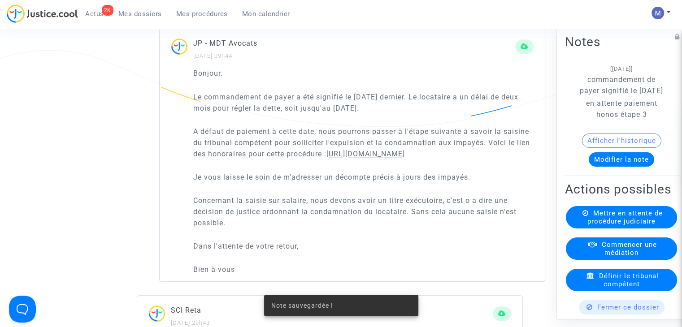
click at [142, 8] on link "Mes dossiers" at bounding box center [140, 13] width 58 height 13
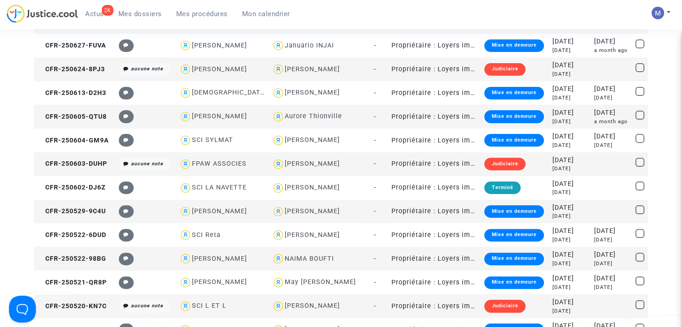
scroll to position [532, 0]
